Goal: Task Accomplishment & Management: Complete application form

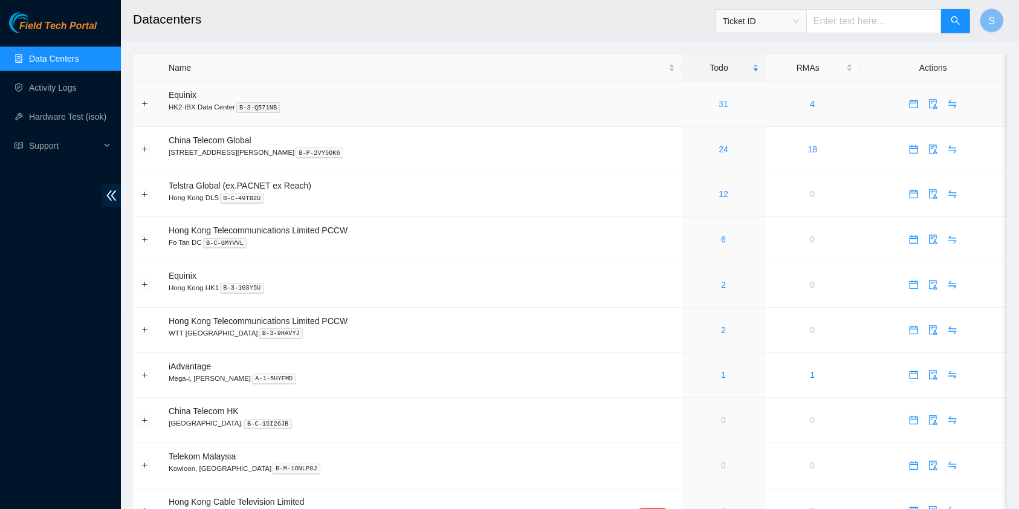
click at [718, 103] on link "31" at bounding box center [723, 104] width 10 height 10
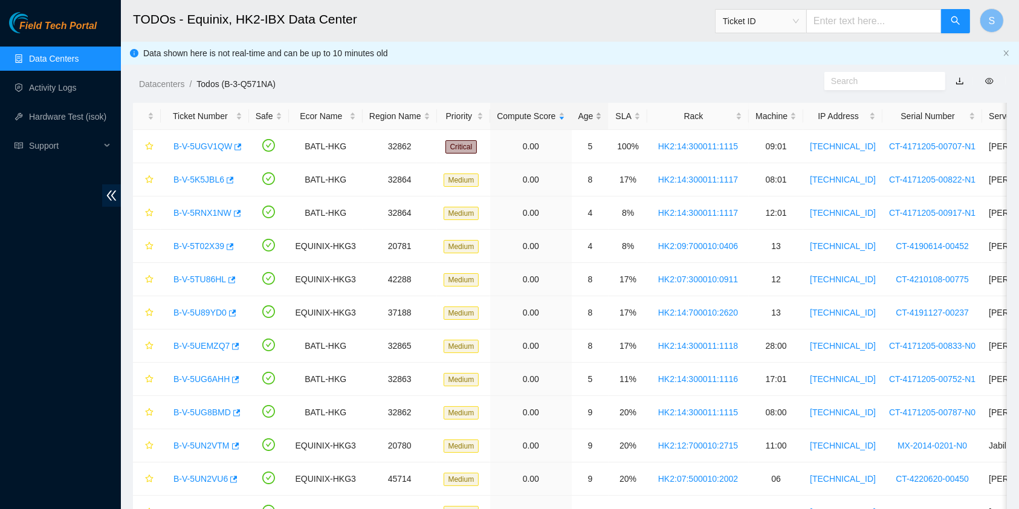
click at [589, 113] on div "Age" at bounding box center [590, 115] width 24 height 13
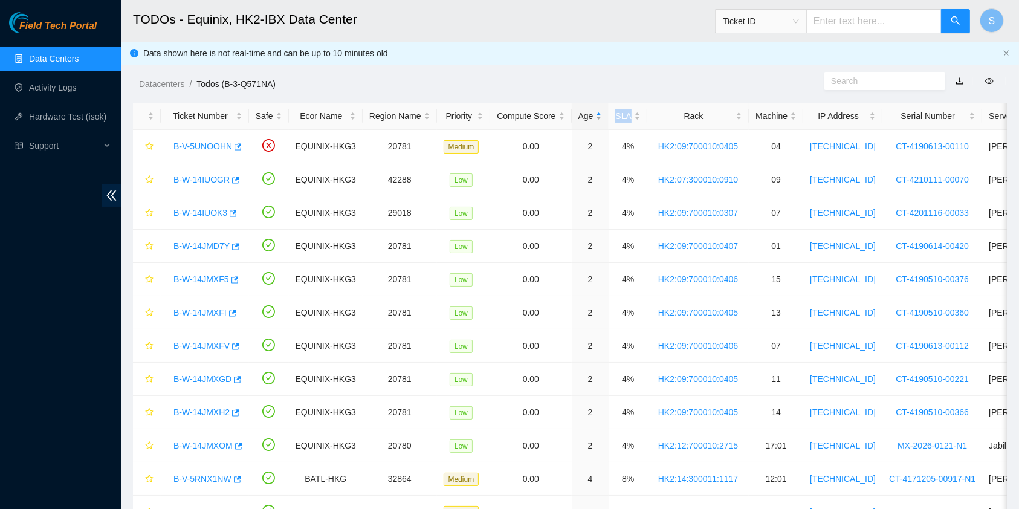
click at [587, 113] on div "Age" at bounding box center [590, 115] width 24 height 13
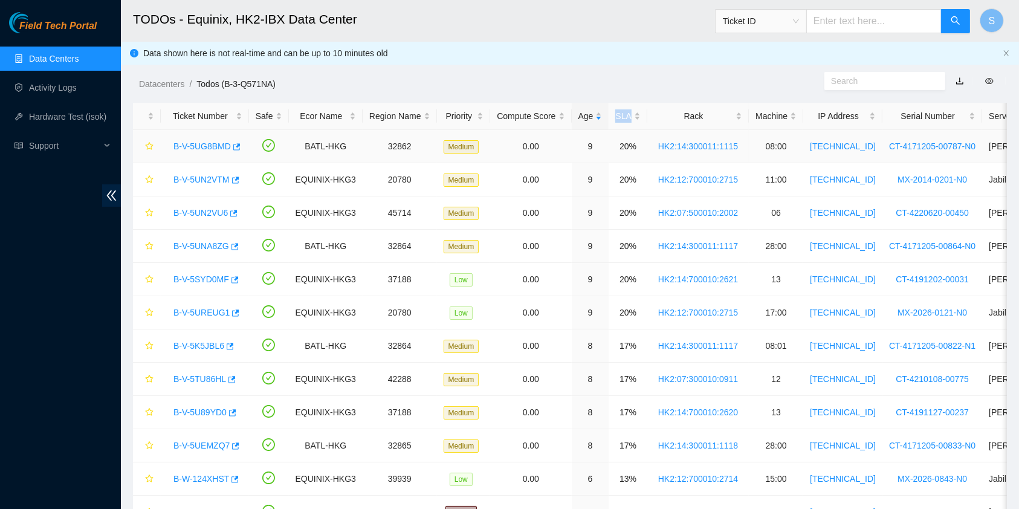
click at [202, 144] on link "B-V-5UG8BMD" at bounding box center [201, 146] width 57 height 10
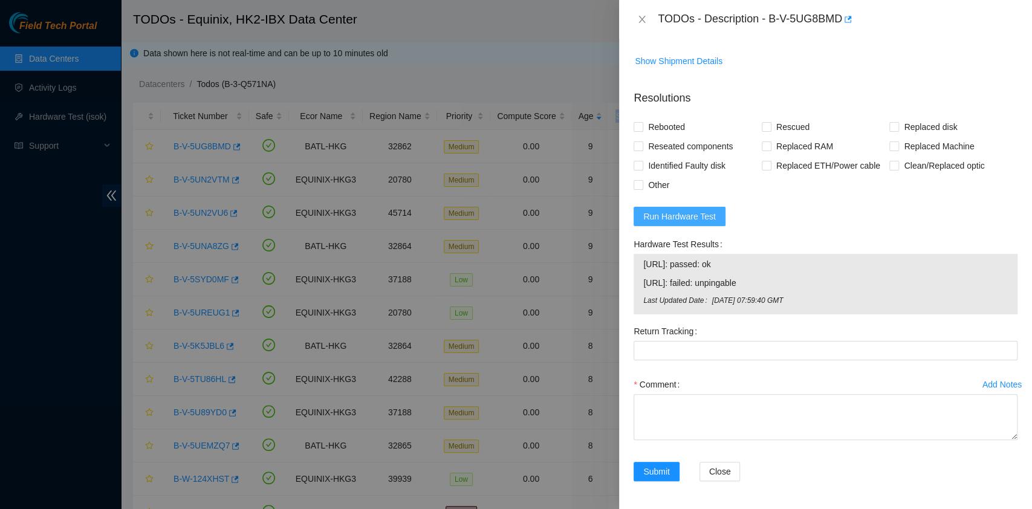
click at [706, 218] on span "Run Hardware Test" at bounding box center [679, 216] width 73 height 13
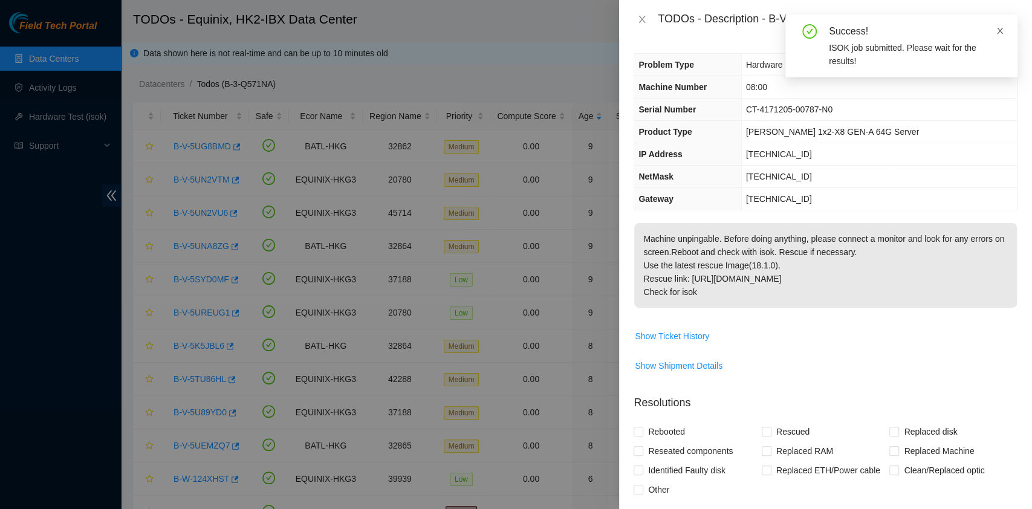
click at [998, 31] on icon "close" at bounding box center [999, 31] width 8 height 8
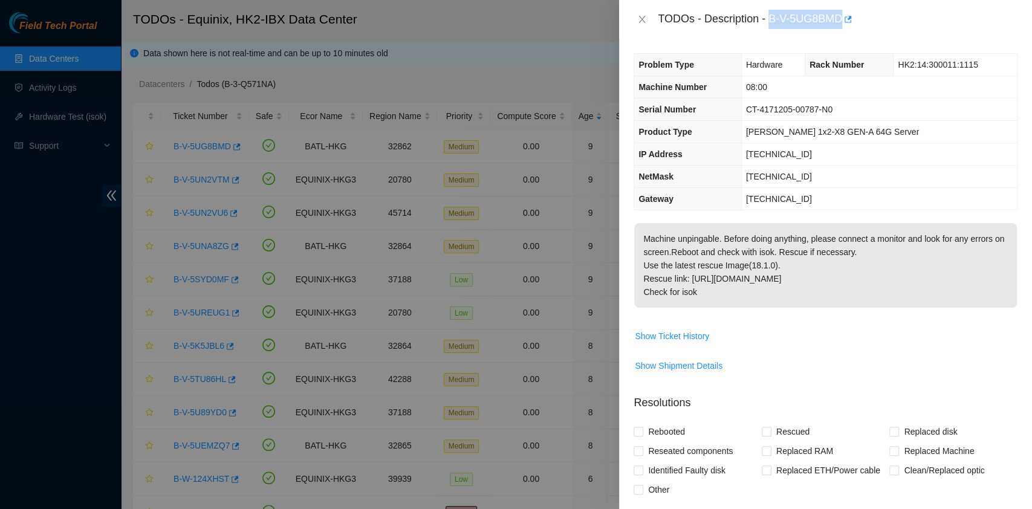
drag, startPoint x: 772, startPoint y: 17, endPoint x: 841, endPoint y: 29, distance: 69.9
click at [841, 29] on div "TODOs - Description - B-V-5UG8BMD" at bounding box center [825, 19] width 413 height 39
copy div "B-V-5UG8BMD"
click at [616, 196] on div at bounding box center [516, 254] width 1032 height 509
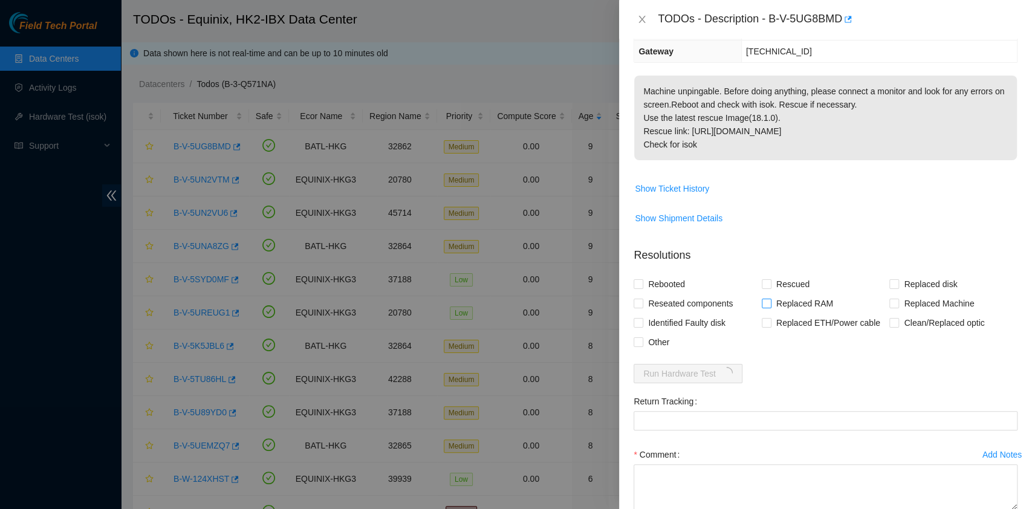
scroll to position [218, 0]
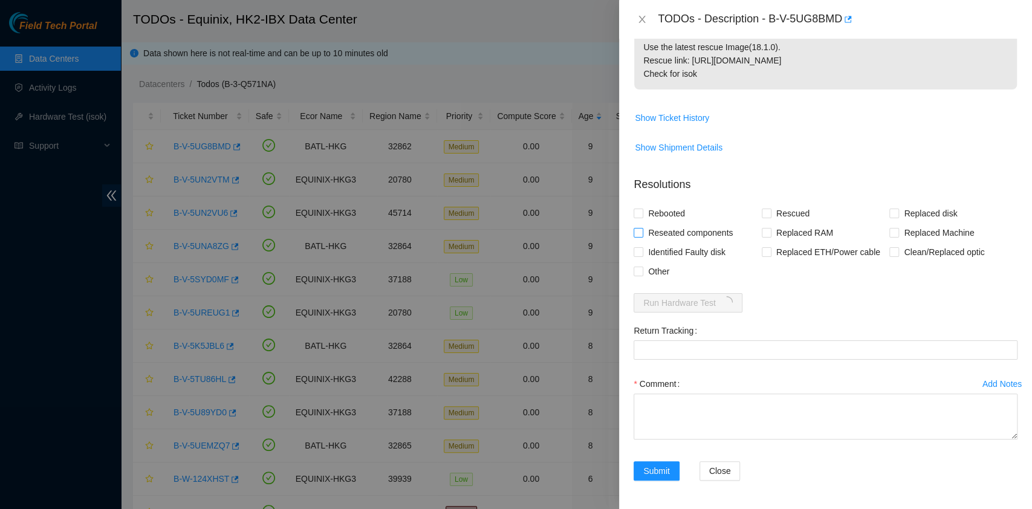
click at [675, 235] on span "Reseated components" at bounding box center [690, 232] width 94 height 19
click at [642, 235] on input "Reseated components" at bounding box center [637, 232] width 8 height 8
checkbox input "true"
click at [658, 205] on span "Rebooted" at bounding box center [666, 213] width 47 height 19
click at [642, 208] on input "Rebooted" at bounding box center [637, 212] width 8 height 8
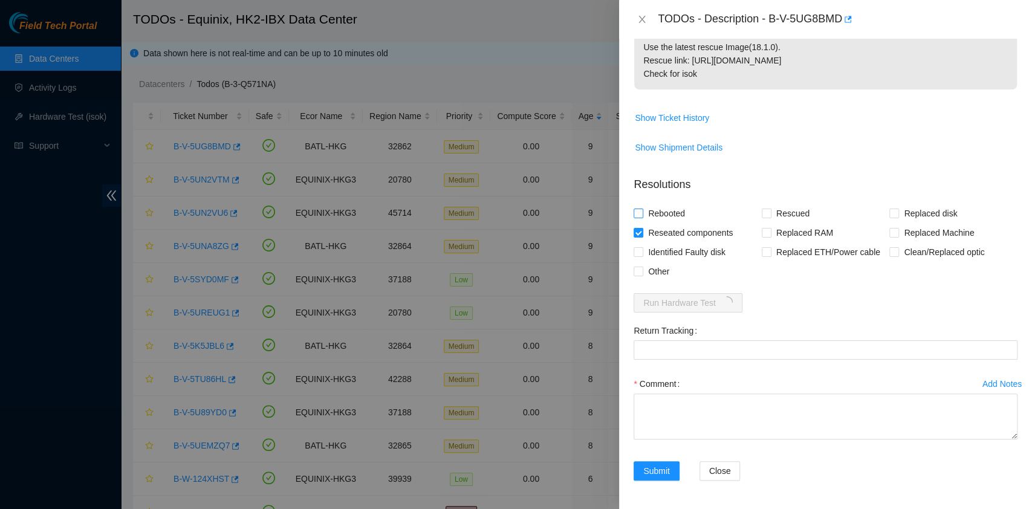
checkbox input "true"
click at [764, 215] on input "Rescued" at bounding box center [765, 212] width 8 height 8
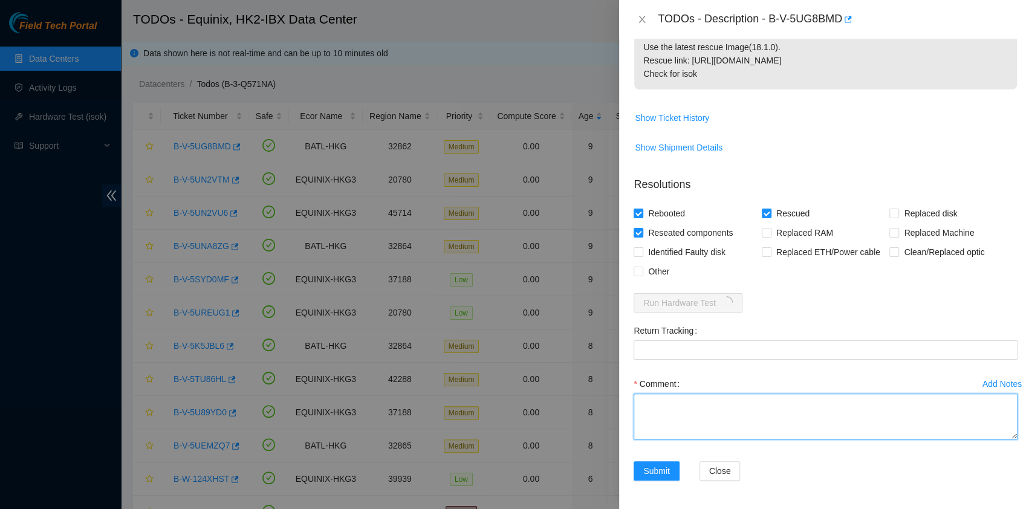
click at [708, 437] on textarea "Comment" at bounding box center [825, 416] width 384 height 46
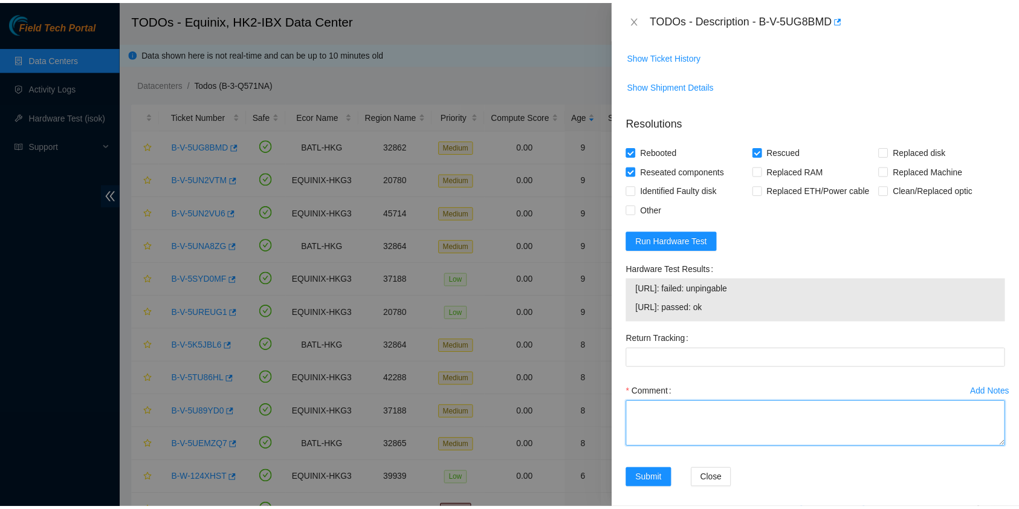
scroll to position [288, 0]
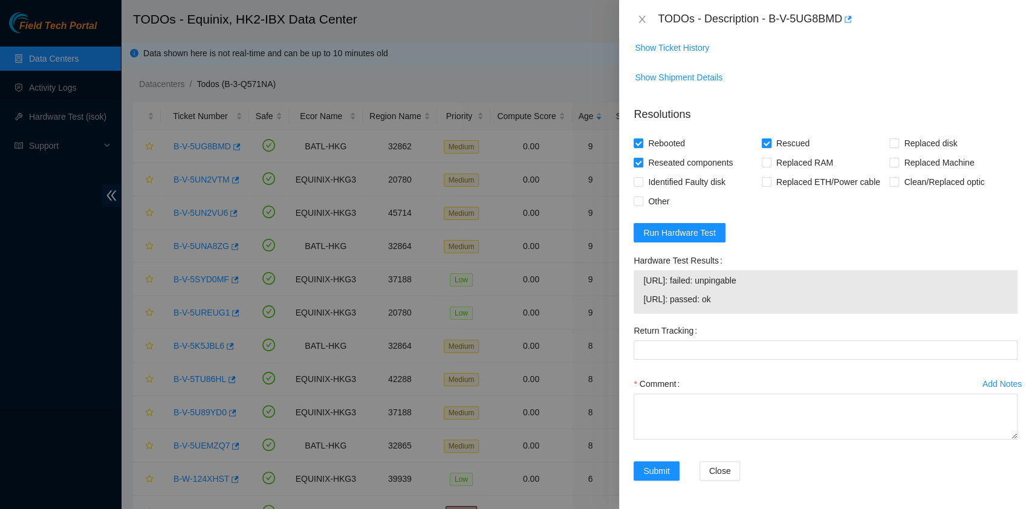
click at [788, 146] on span "Rescued" at bounding box center [792, 143] width 43 height 19
click at [770, 146] on input "Rescued" at bounding box center [765, 142] width 8 height 8
checkbox input "false"
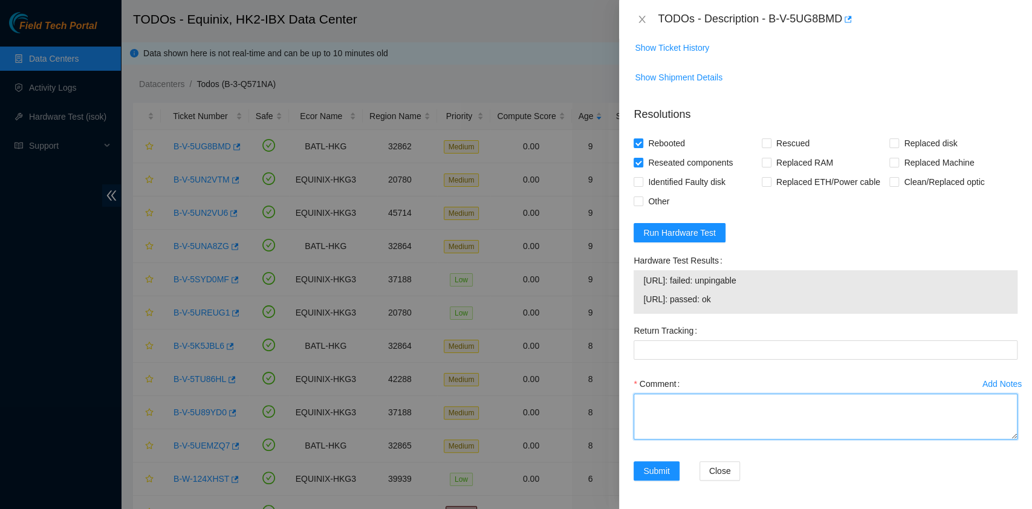
click at [728, 405] on textarea "Comment" at bounding box center [825, 416] width 384 height 46
type textarea "Node - 0 No Vga to further trouble shoot"
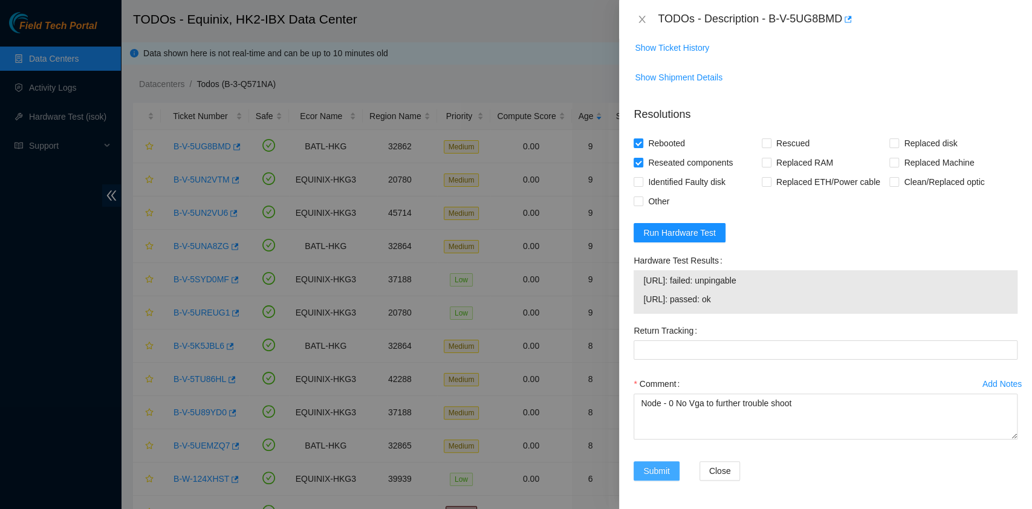
click at [668, 467] on span "Submit" at bounding box center [656, 470] width 27 height 13
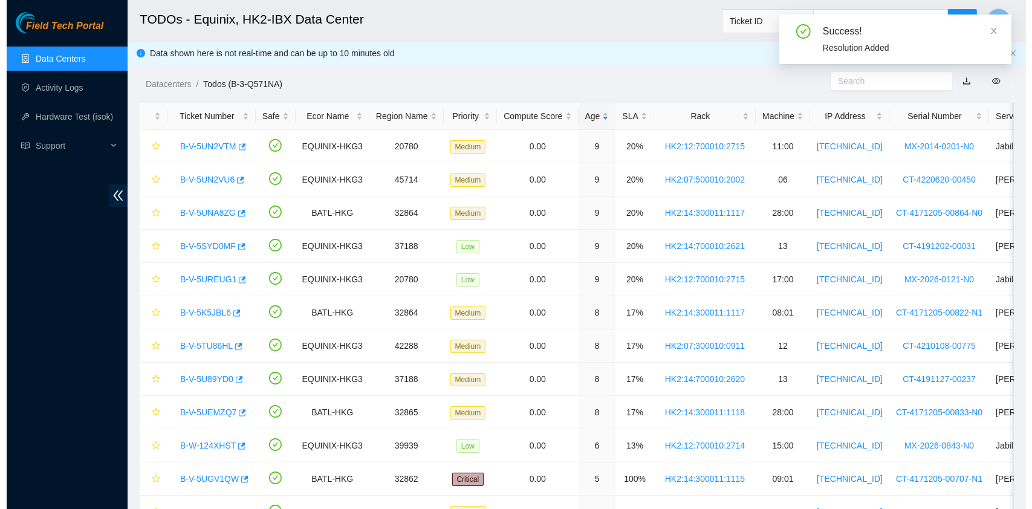
scroll to position [275, 0]
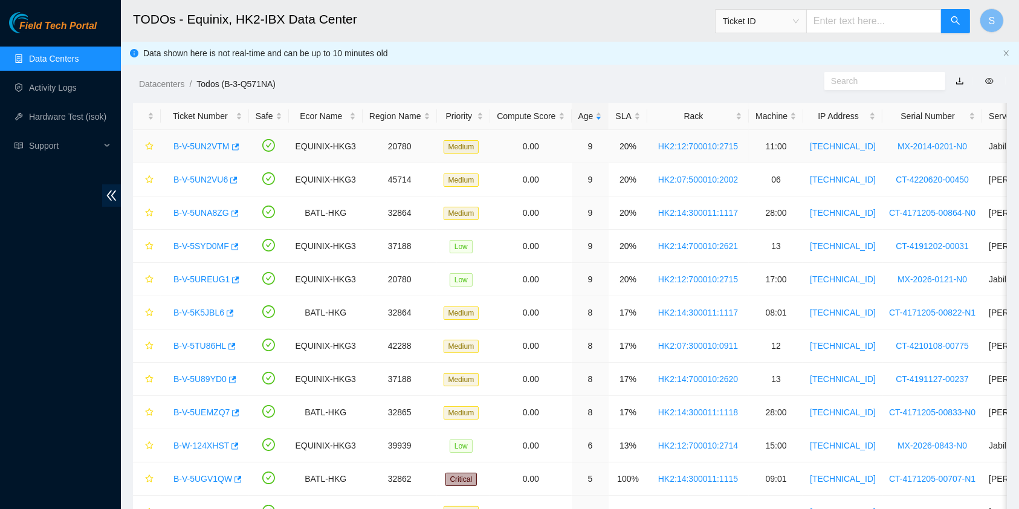
click at [207, 141] on link "B-V-5UN2VTM" at bounding box center [201, 146] width 56 height 10
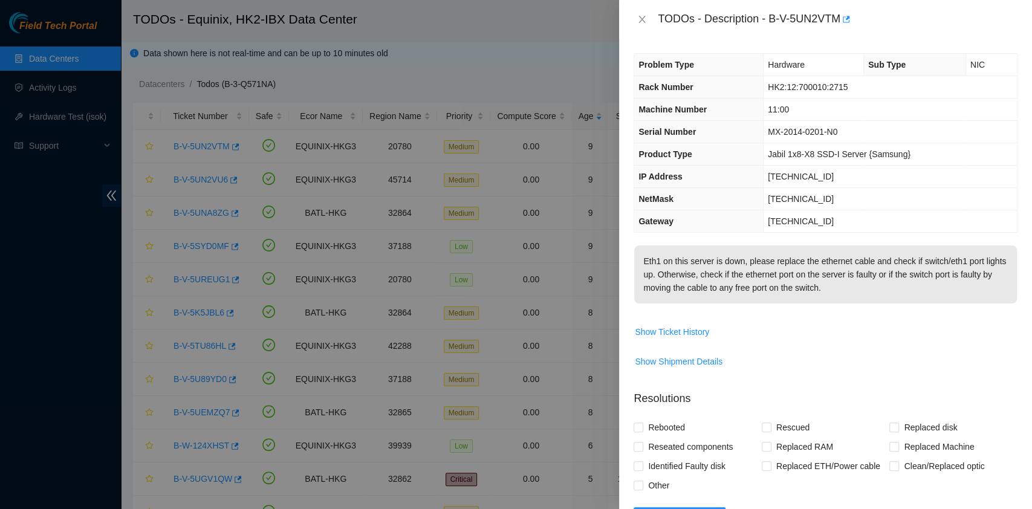
scroll to position [227, 0]
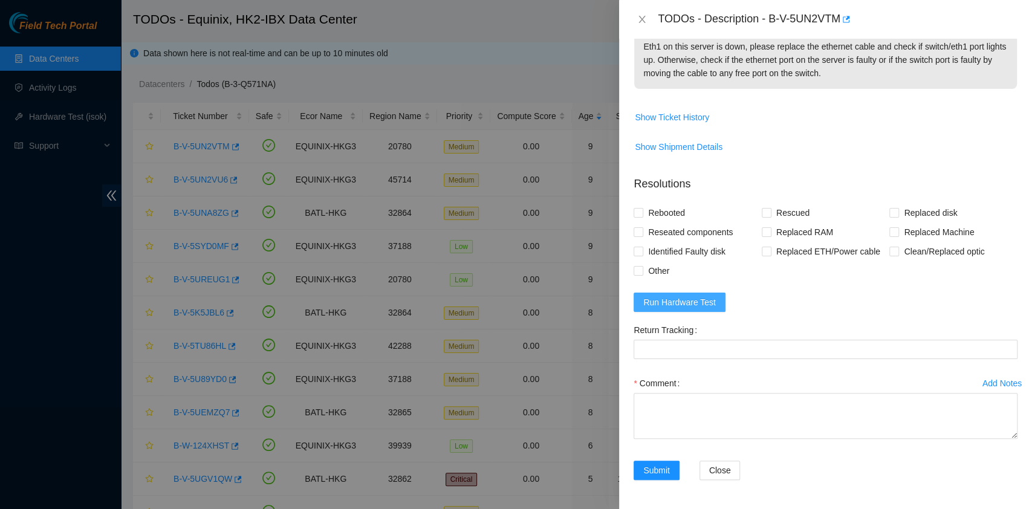
click at [659, 303] on span "Run Hardware Test" at bounding box center [679, 301] width 73 height 13
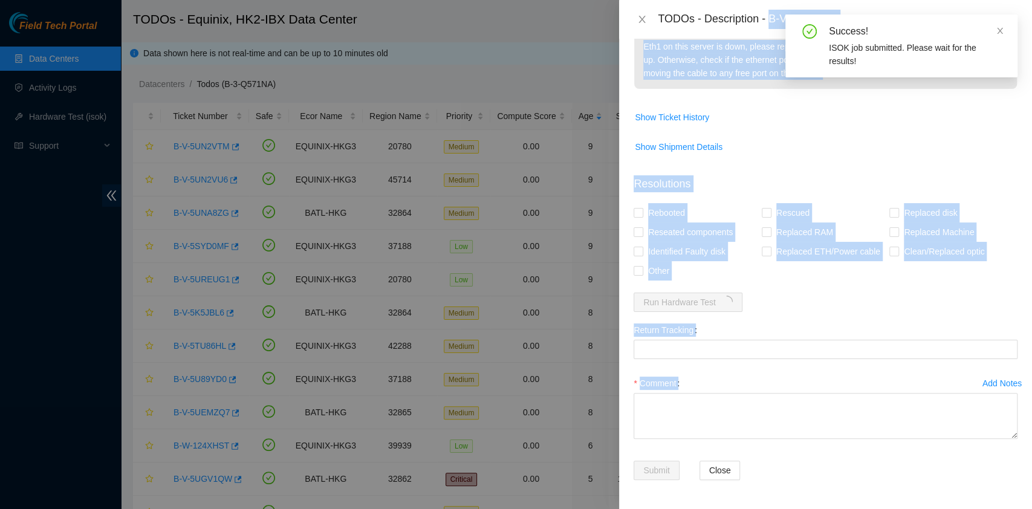
drag, startPoint x: 769, startPoint y: 18, endPoint x: 813, endPoint y: 27, distance: 45.0
click at [807, 24] on body "Field Tech Portal Data Centers Activity Logs Hardware Test (isok) Support TODOs…" at bounding box center [509, 254] width 1019 height 509
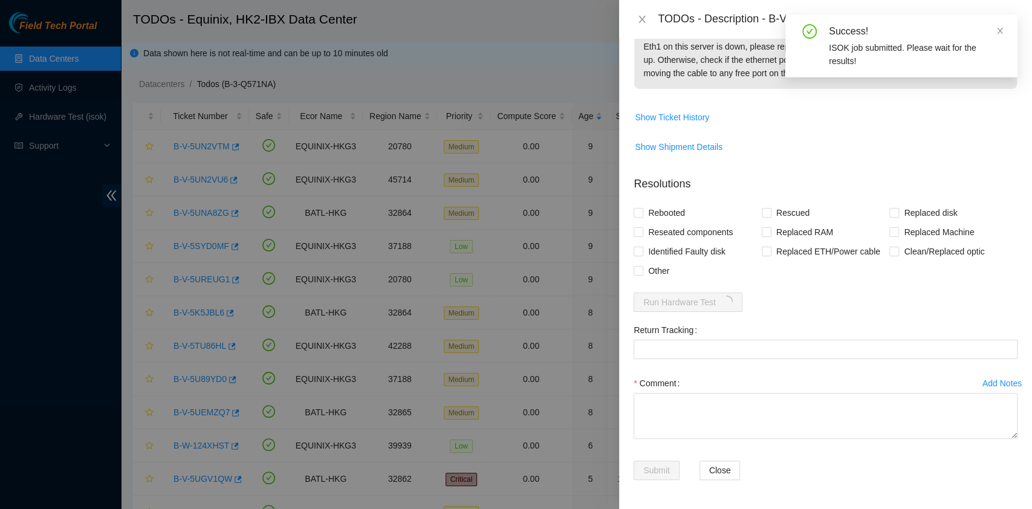
click at [994, 31] on div "Success!" at bounding box center [915, 31] width 174 height 15
click at [1002, 29] on icon "close" at bounding box center [999, 31] width 8 height 8
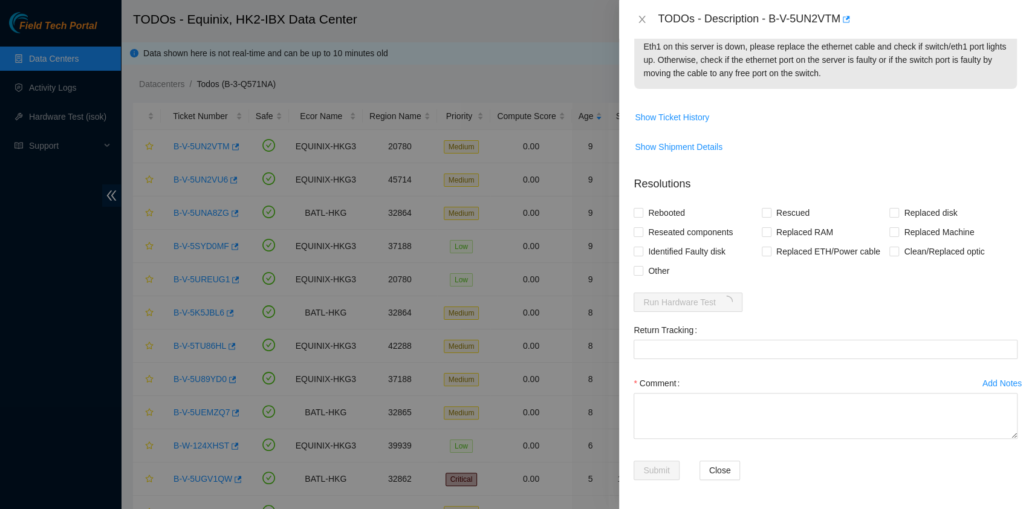
click at [829, 56] on p "Eth1 on this server is down, please replace the ethernet cable and check if swi…" at bounding box center [825, 60] width 383 height 58
drag, startPoint x: 771, startPoint y: 18, endPoint x: 841, endPoint y: 25, distance: 70.5
click at [841, 25] on div "TODOs - Description - B-V-5UN2VTM" at bounding box center [837, 19] width 360 height 19
copy div "B-V-5UN2VTM"
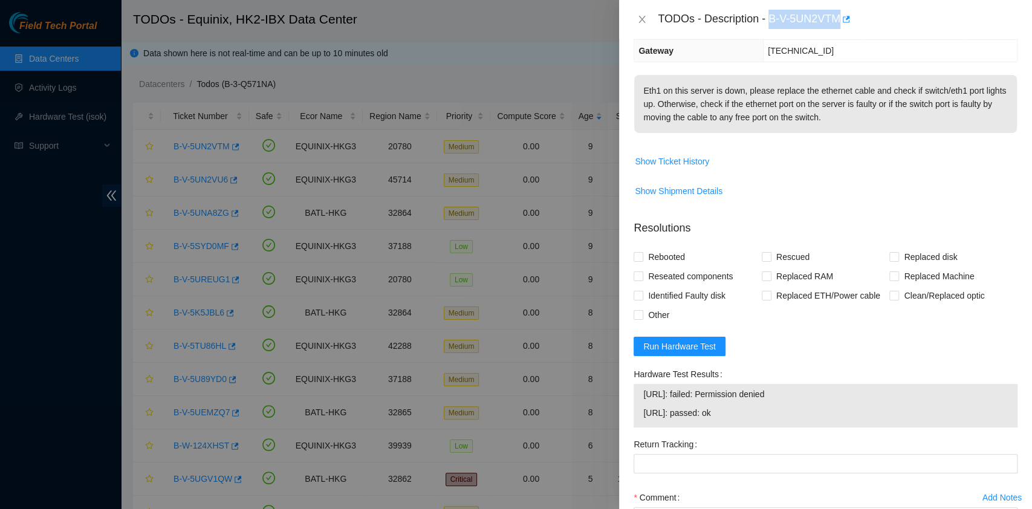
scroll to position [171, 0]
click at [669, 266] on span "Rebooted" at bounding box center [666, 256] width 47 height 19
click at [642, 260] on input "Rebooted" at bounding box center [637, 255] width 8 height 8
checkbox input "true"
click at [676, 285] on span "Reseated components" at bounding box center [690, 275] width 94 height 19
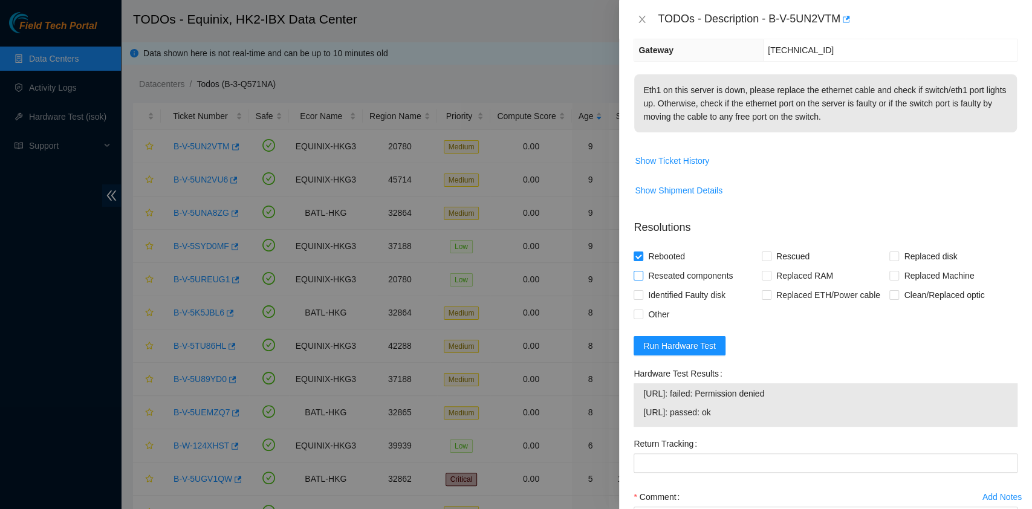
click at [642, 279] on input "Reseated components" at bounding box center [637, 275] width 8 height 8
checkbox input "true"
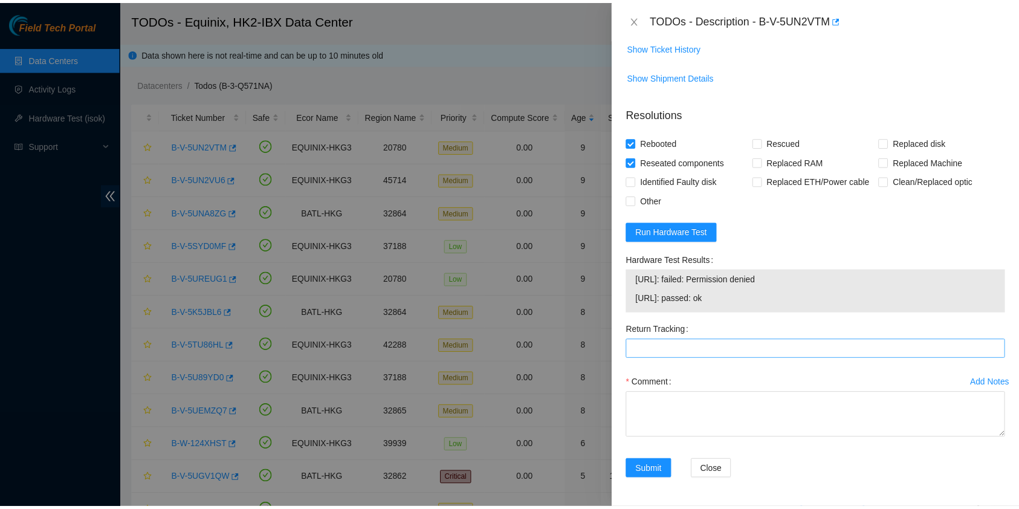
scroll to position [297, 0]
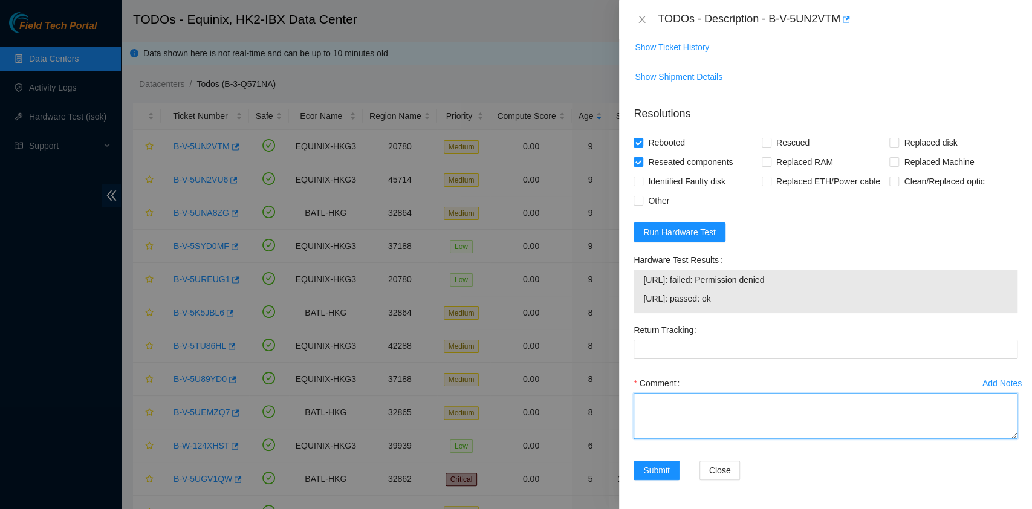
click at [712, 418] on textarea "Comment" at bounding box center [825, 416] width 384 height 46
type textarea "ETH reseated machine pingable"
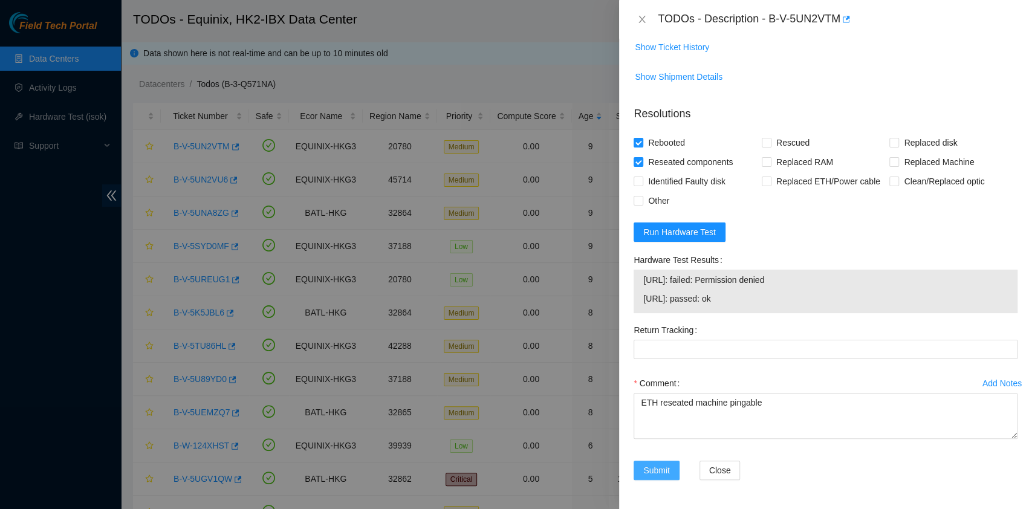
click at [676, 469] on button "Submit" at bounding box center [656, 469] width 46 height 19
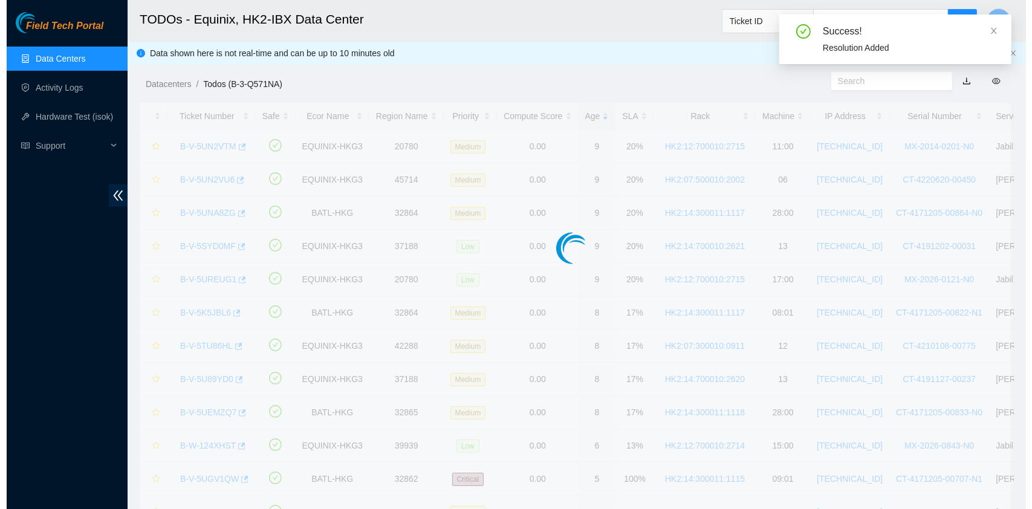
scroll to position [275, 0]
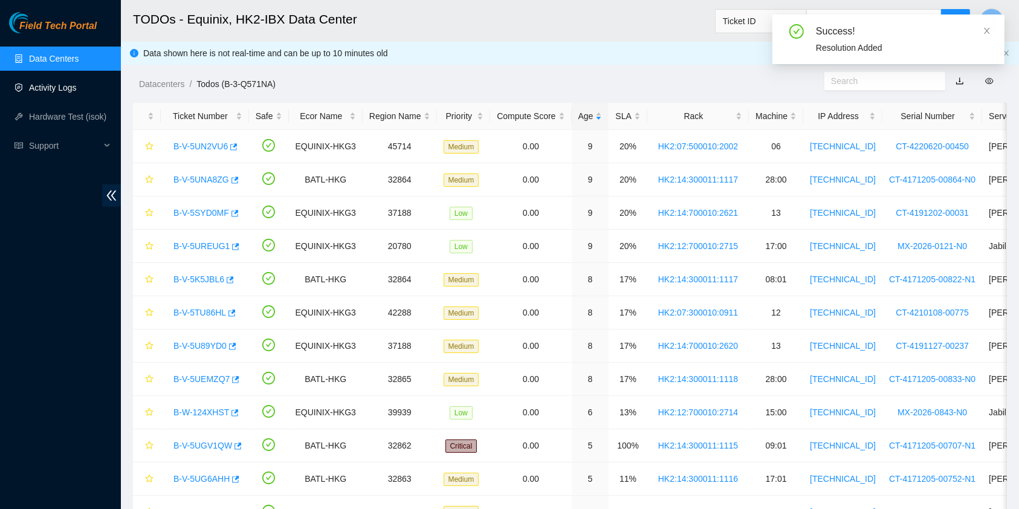
click at [73, 83] on link "Activity Logs" at bounding box center [53, 88] width 48 height 10
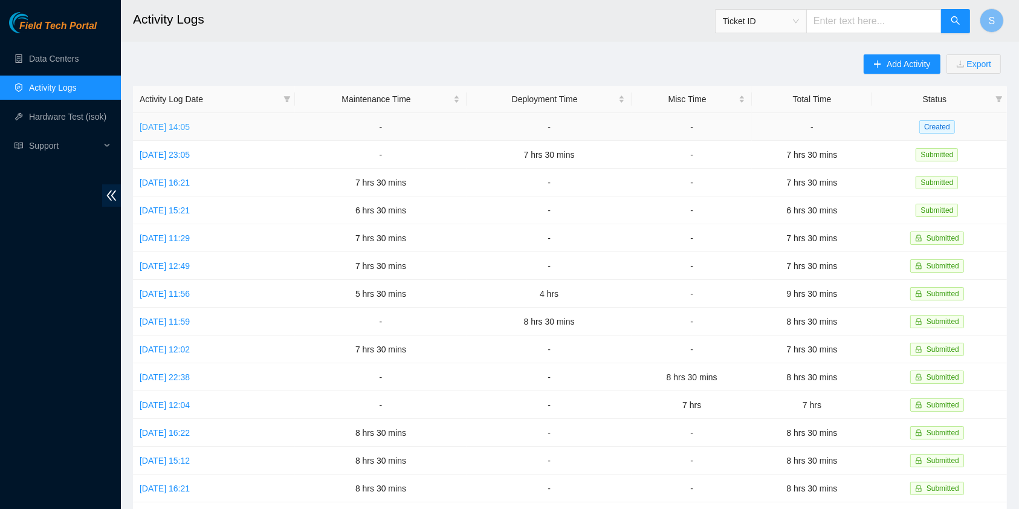
click at [190, 126] on link "Sun, 31 Aug 2025 14:05" at bounding box center [165, 127] width 50 height 10
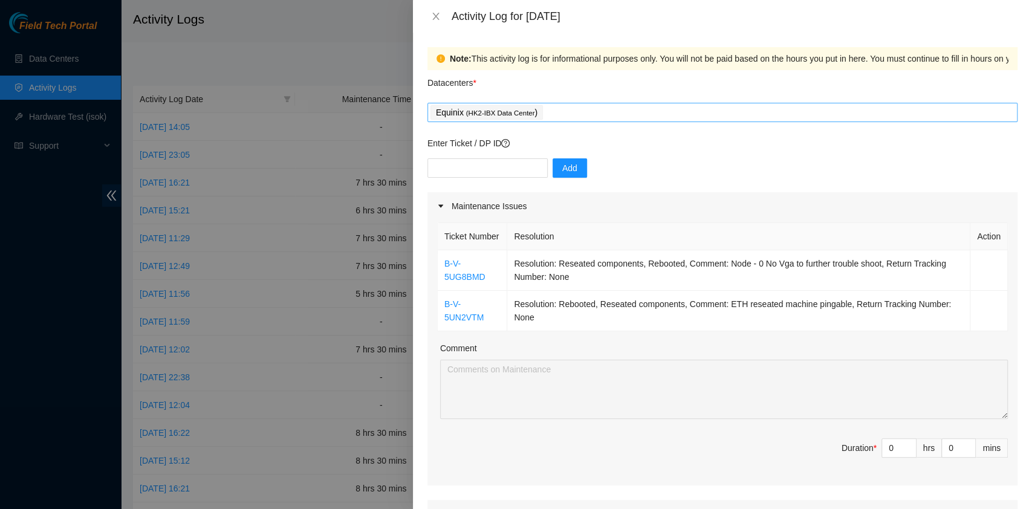
click at [577, 114] on div "Equinix ( HK2-IBX Data Center )" at bounding box center [722, 112] width 584 height 17
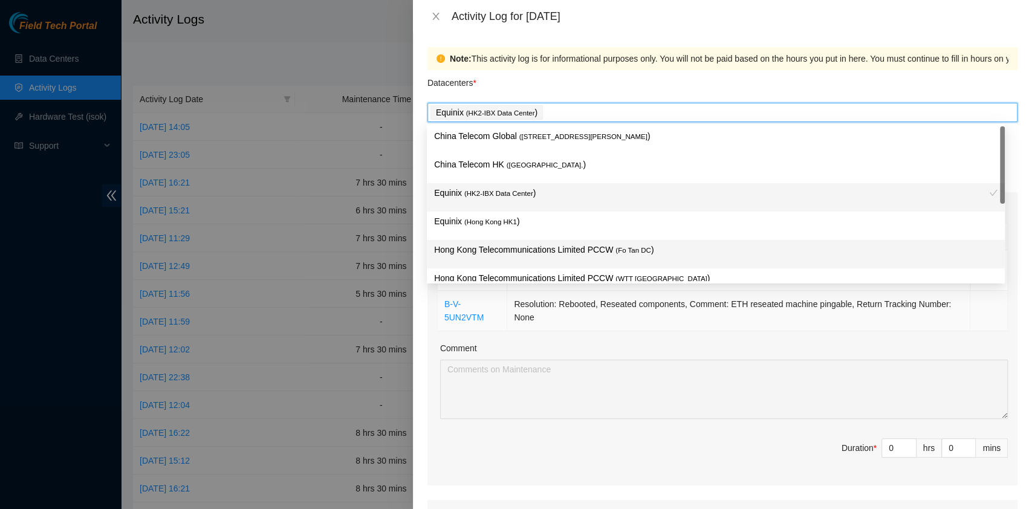
click at [743, 331] on td "Resolution: Rebooted, Reseated components, Comment: ETH reseated machine pingab…" at bounding box center [738, 311] width 463 height 40
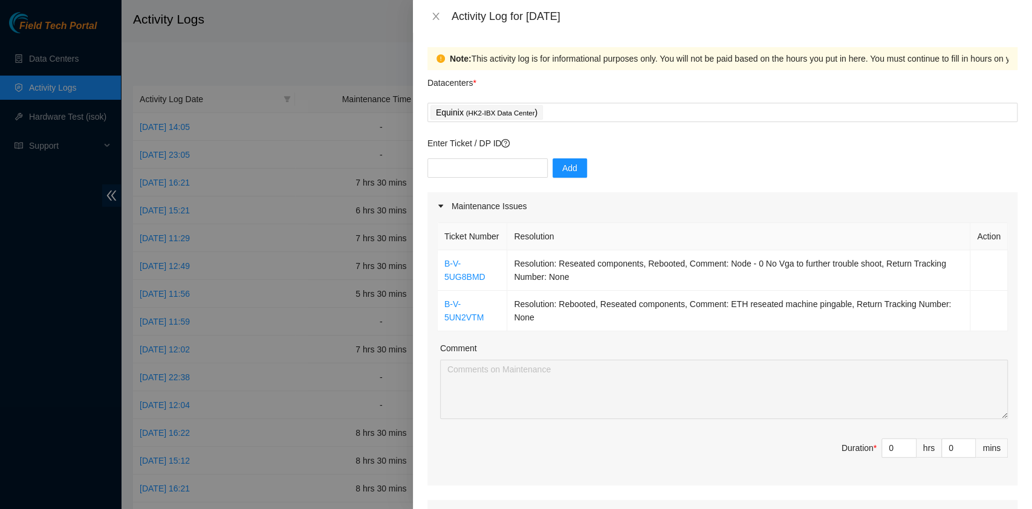
click at [573, 99] on div "Datacenters *" at bounding box center [722, 86] width 590 height 33
click at [573, 98] on div "Datacenters *" at bounding box center [722, 86] width 590 height 33
click at [578, 107] on div "Equinix ( HK2-IBX Data Center )" at bounding box center [722, 112] width 584 height 17
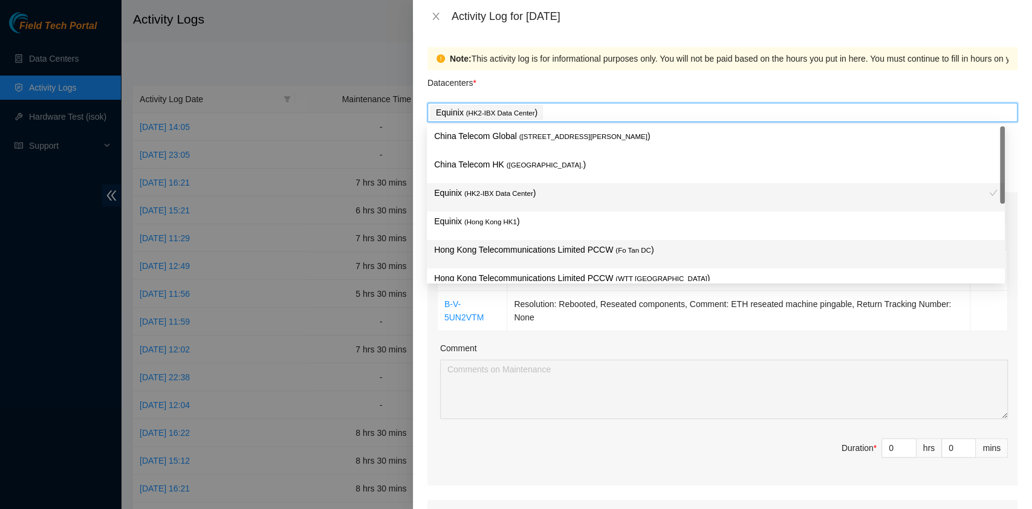
click at [578, 257] on div "Hong Kong Telecommunications Limited PCCW ( Fo Tan DC )" at bounding box center [715, 254] width 563 height 22
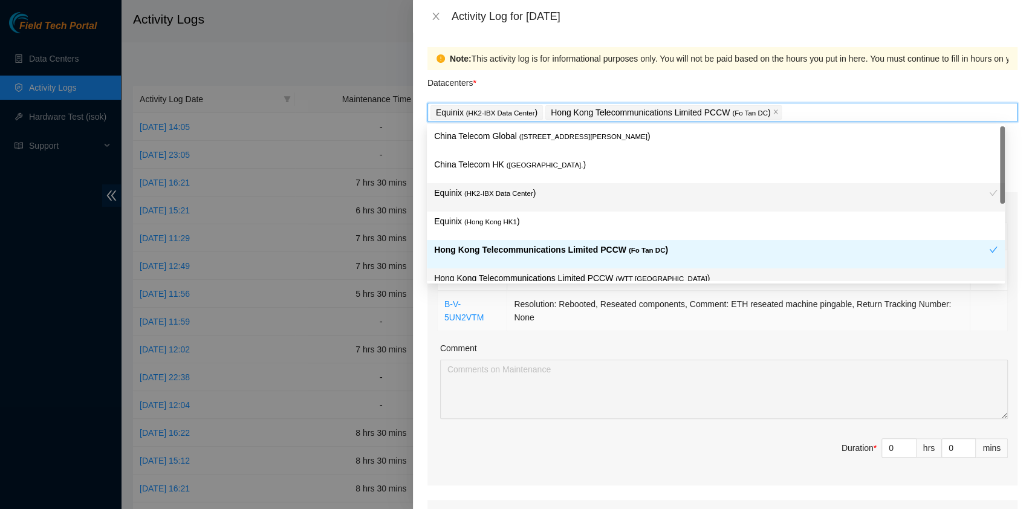
click at [715, 346] on div "Ticket Number Resolution Action B-V-5UG8BMD Resolution: Reseated components, Re…" at bounding box center [722, 352] width 590 height 265
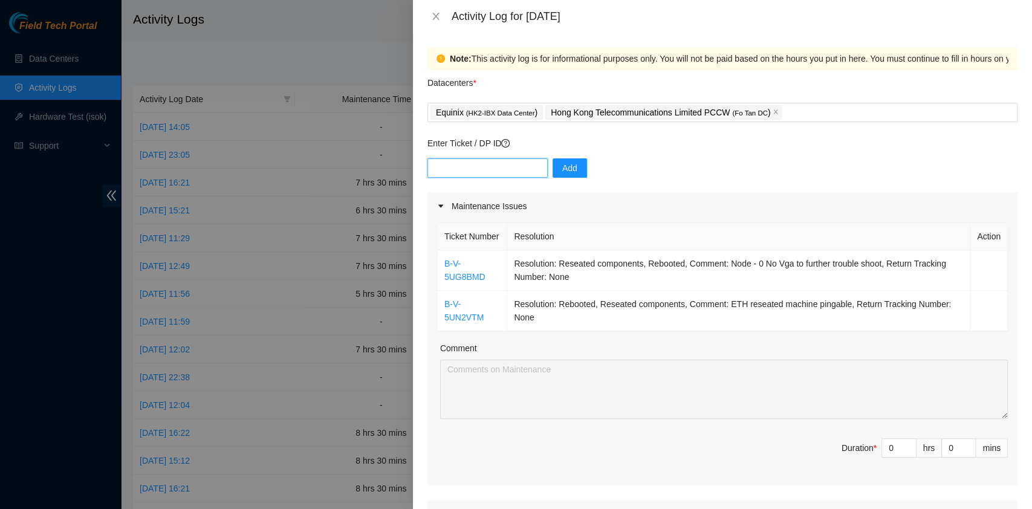
click at [473, 169] on input "text" at bounding box center [487, 167] width 120 height 19
paste input "B-V-5TQLR1M"
type input "B-V-5TQLR1M"
click at [552, 172] on button "Add" at bounding box center [569, 167] width 34 height 19
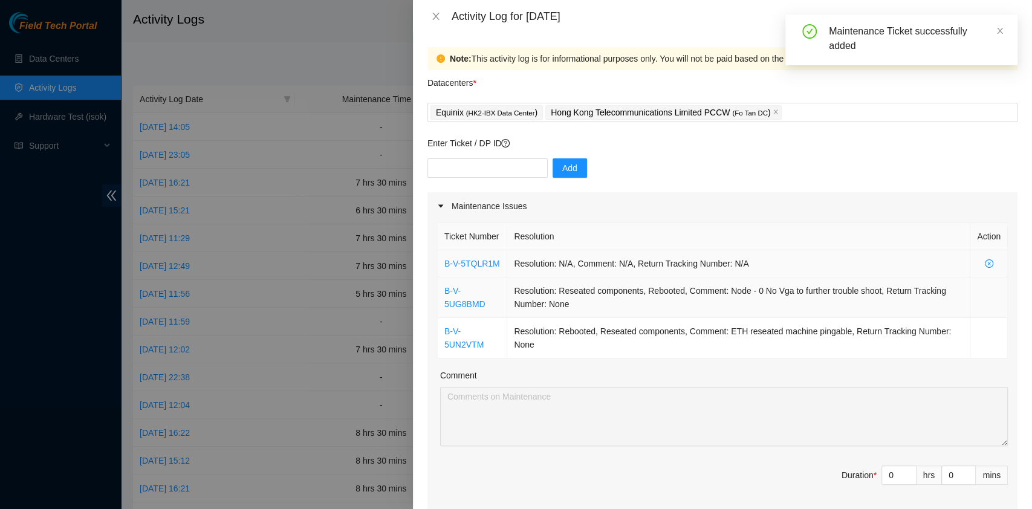
click at [700, 277] on td "Resolution: N/A, Comment: N/A, Return Tracking Number: N/A" at bounding box center [738, 263] width 463 height 27
click at [522, 171] on input "text" at bounding box center [487, 167] width 120 height 19
paste input "B-V-5TQLR1T"
type input "B-V-5TQLR1T"
click at [562, 164] on span "Add" at bounding box center [569, 167] width 15 height 13
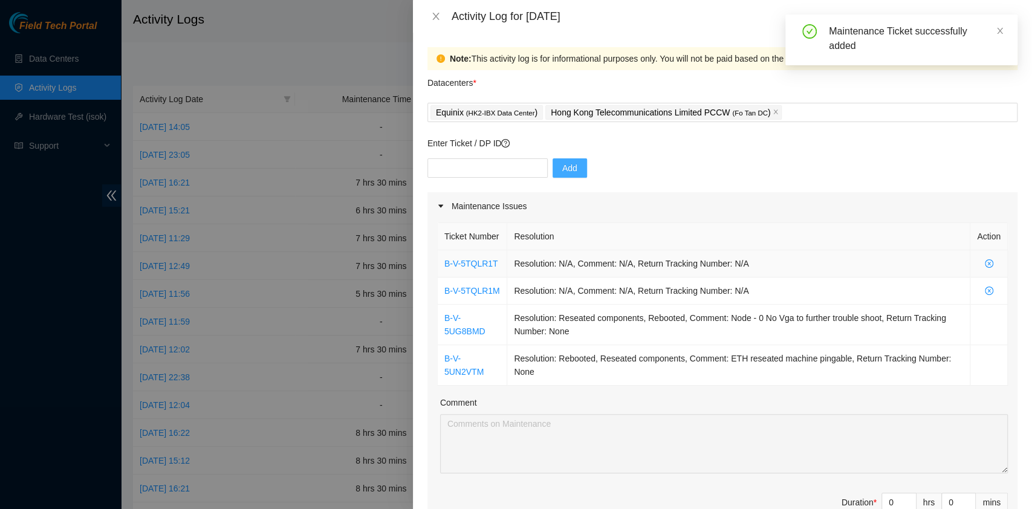
click at [799, 263] on td "Resolution: N/A, Comment: N/A, Return Tracking Number: N/A" at bounding box center [738, 263] width 463 height 27
click at [483, 164] on input "text" at bounding box center [487, 167] width 120 height 19
paste input "B-V-5TRZSUY"
type input "B-V-5TRZSUY"
click at [570, 170] on button "Add" at bounding box center [569, 167] width 34 height 19
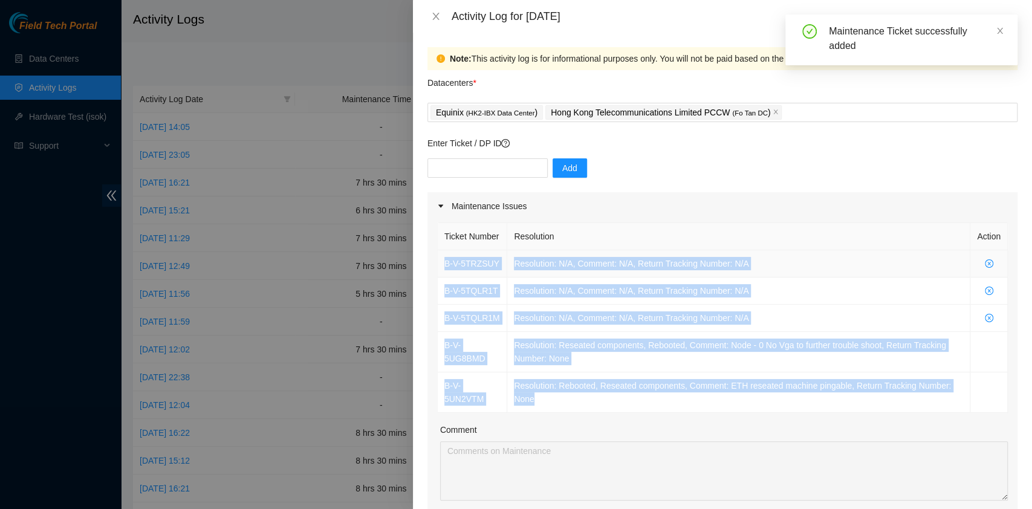
drag, startPoint x: 551, startPoint y: 423, endPoint x: 442, endPoint y: 273, distance: 185.5
click at [442, 273] on tbody "B-V-5TRZSUY Resolution: N/A, Comment: N/A, Return Tracking Number: N/A B-V-5TQL…" at bounding box center [722, 331] width 570 height 163
copy tbody "B-V-5TRZSUY Resolution: N/A, Comment: N/A, Return Tracking Number: N/A B-V-5TQL…"
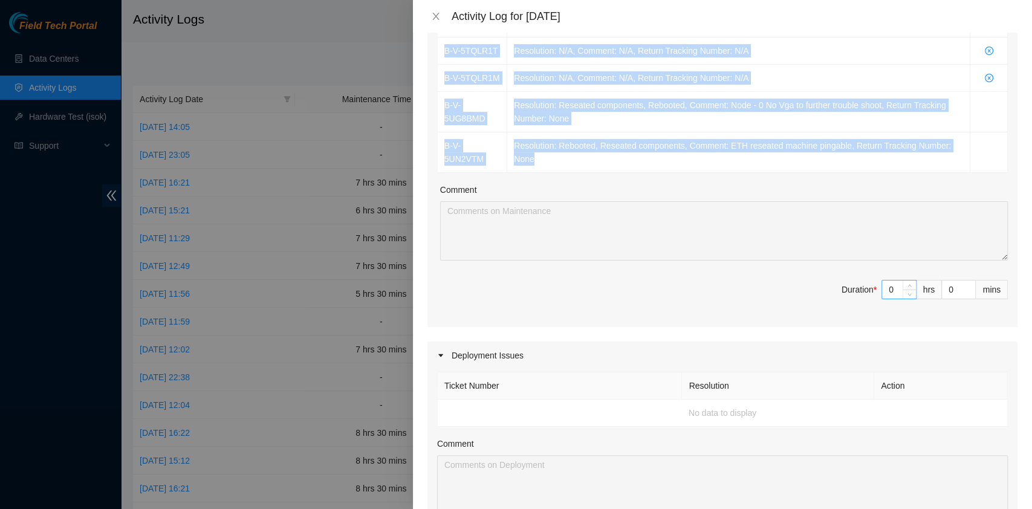
scroll to position [241, 0]
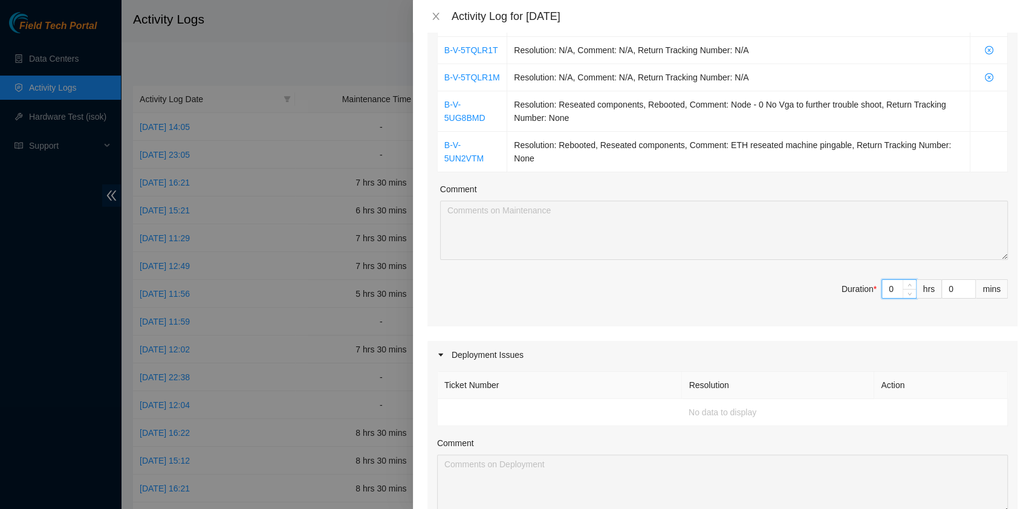
drag, startPoint x: 882, startPoint y: 299, endPoint x: 744, endPoint y: 283, distance: 138.1
click at [744, 283] on div "Ticket Number Resolution Action B-V-5TRZSUY Resolution: N/A, Comment: N/A, Retu…" at bounding box center [722, 152] width 590 height 347
type input "7"
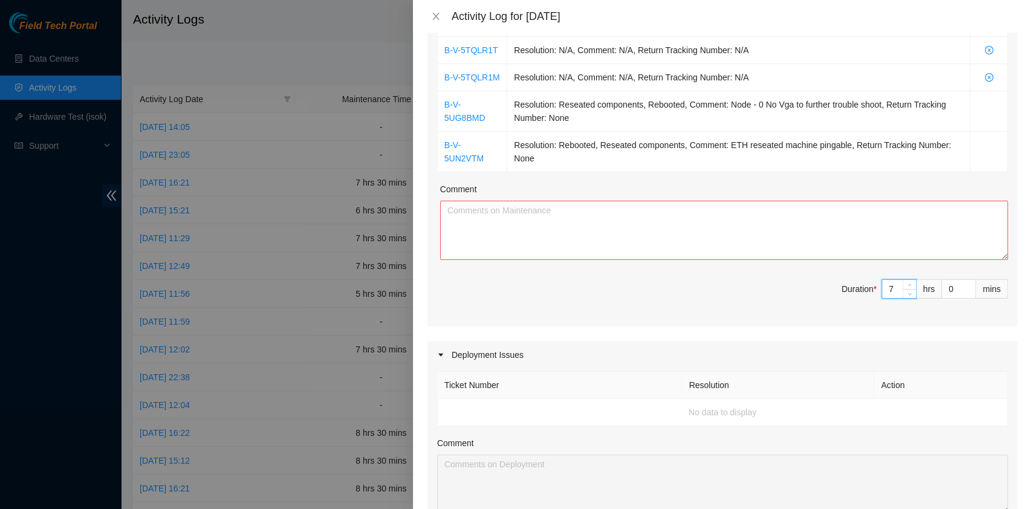
type input "7"
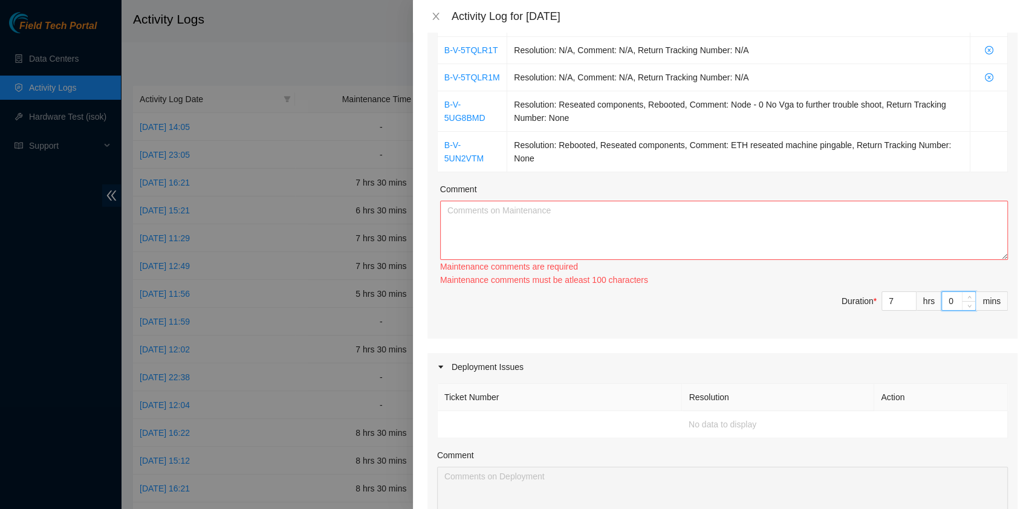
type input "3"
type input "30"
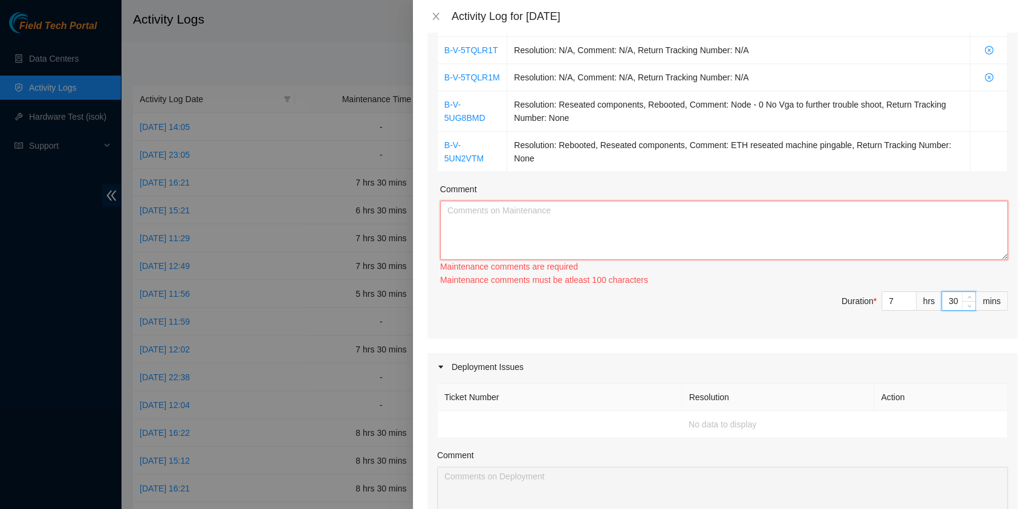
click at [577, 260] on textarea "Comment" at bounding box center [723, 230] width 567 height 59
paste textarea "B-V-5TRZSUY Resolution: N/A, Comment: N/A, Return Tracking Number: N/A B-V-5TQL…"
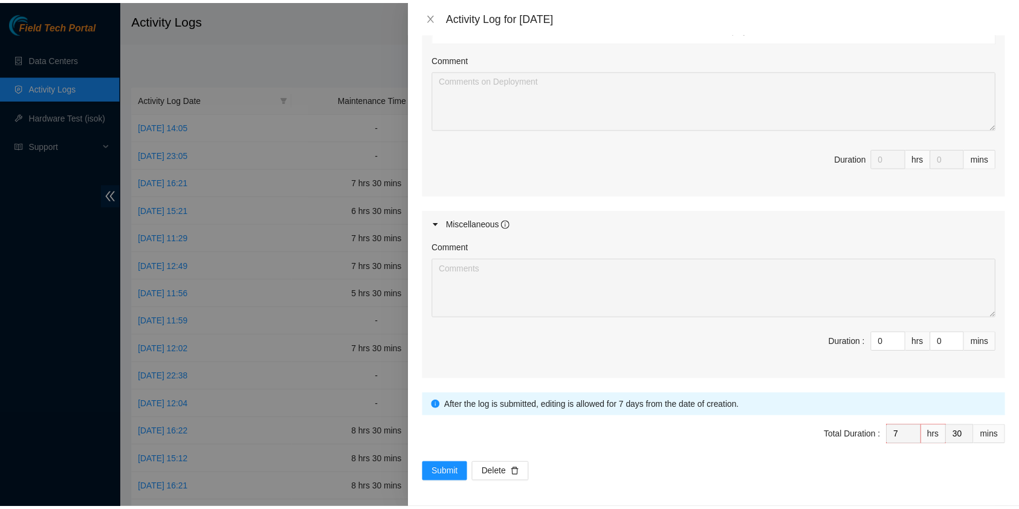
scroll to position [640, 0]
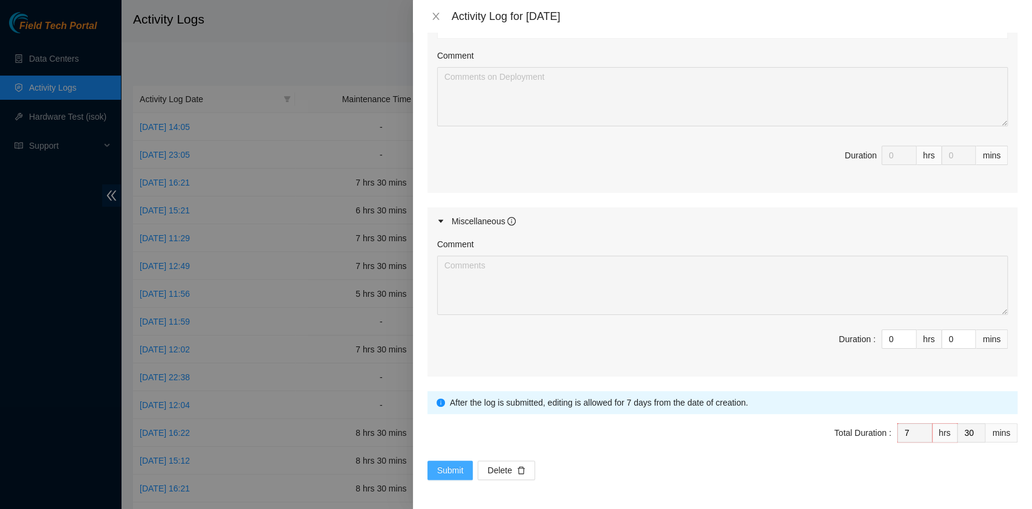
type textarea "B-V-5TRZSUY Resolution: N/A, Comment: N/A, Return Tracking Number: N/A B-V-5TQL…"
drag, startPoint x: 448, startPoint y: 472, endPoint x: 488, endPoint y: 479, distance: 40.5
click at [449, 472] on span "Submit" at bounding box center [450, 469] width 27 height 13
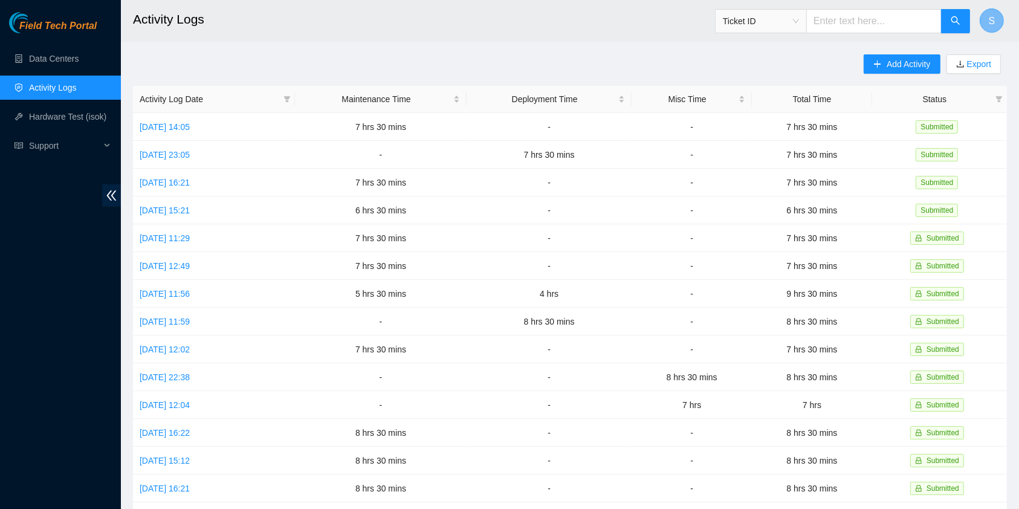
click at [993, 22] on span "S" at bounding box center [992, 20] width 7 height 15
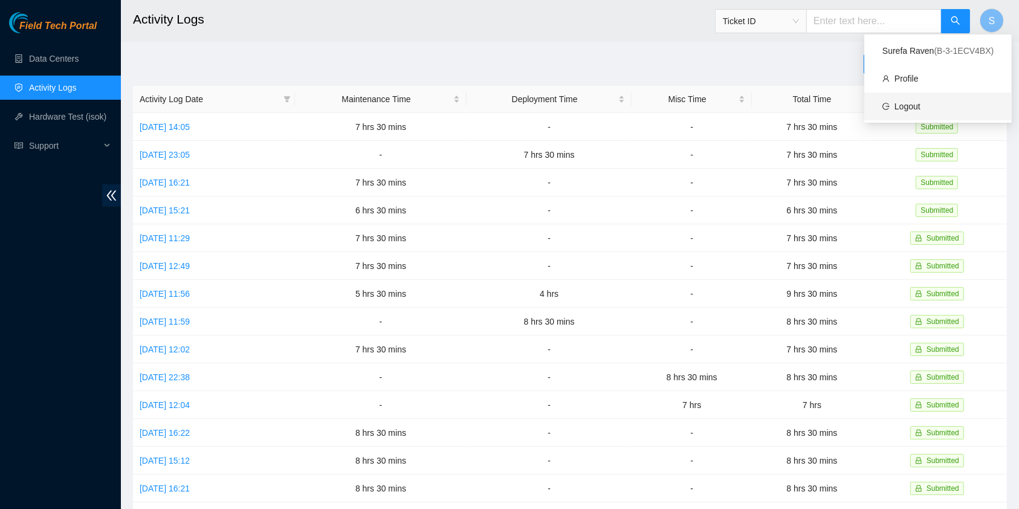
click at [920, 102] on link "Logout" at bounding box center [907, 107] width 26 height 10
